Goal: Information Seeking & Learning: Understand process/instructions

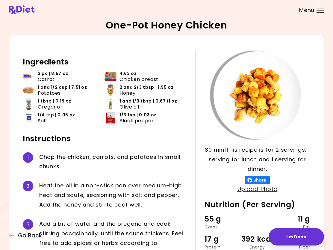
click at [322, 6] on header at bounding box center [166, 10] width 333 height 20
click at [319, 10] on div at bounding box center [320, 10] width 7 height 1
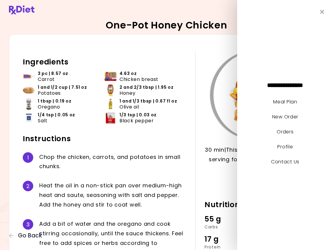
click at [321, 9] on icon "Close" at bounding box center [322, 12] width 4 height 6
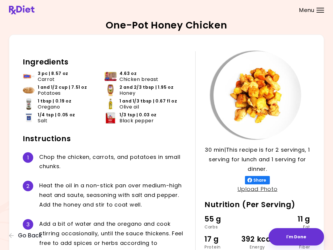
click at [293, 234] on button "I'm Done" at bounding box center [296, 236] width 55 height 17
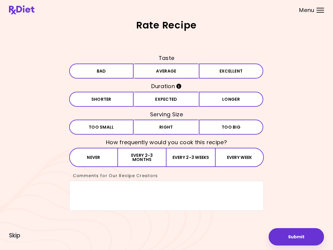
click at [15, 235] on span "Skip" at bounding box center [14, 235] width 11 height 7
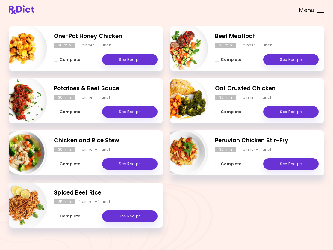
scroll to position [88, 0]
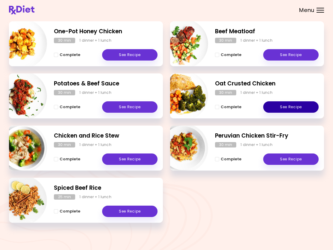
click at [289, 106] on link "See Recipe" at bounding box center [290, 106] width 55 height 11
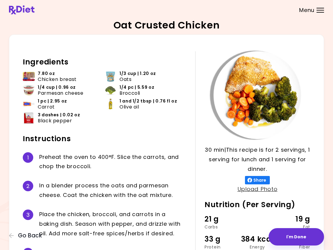
click at [323, 9] on div "Menu" at bounding box center [320, 10] width 7 height 5
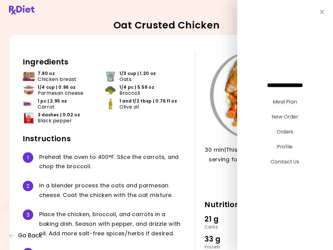
click at [284, 99] on link "Meal Plan" at bounding box center [285, 101] width 24 height 7
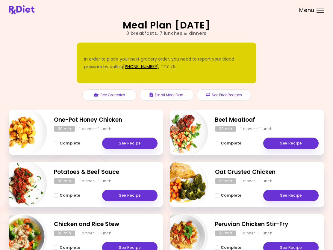
click at [221, 96] on button "See Prior Recipes" at bounding box center [224, 94] width 54 height 11
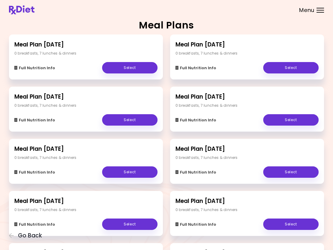
click at [130, 67] on link "Select" at bounding box center [129, 67] width 55 height 11
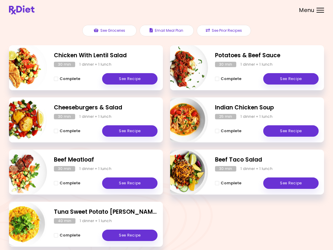
scroll to position [88, 0]
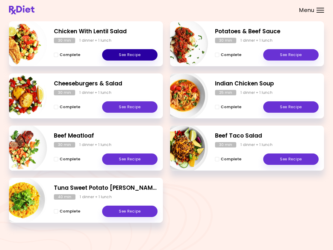
click at [120, 53] on link "See Recipe" at bounding box center [129, 54] width 55 height 11
